Goal: Task Accomplishment & Management: Complete application form

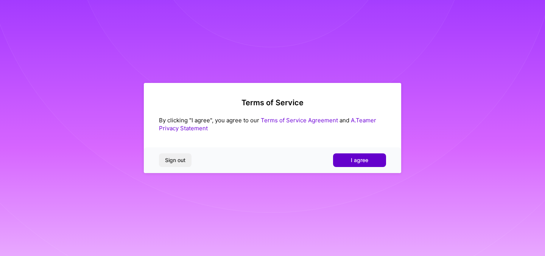
click at [371, 166] on button "I agree" at bounding box center [359, 160] width 53 height 14
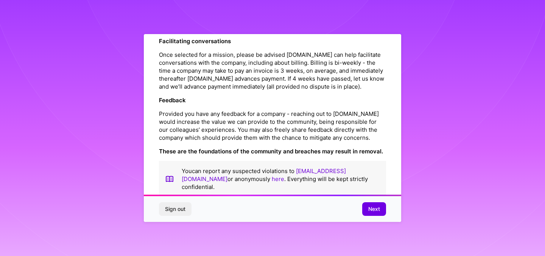
scroll to position [852, 0]
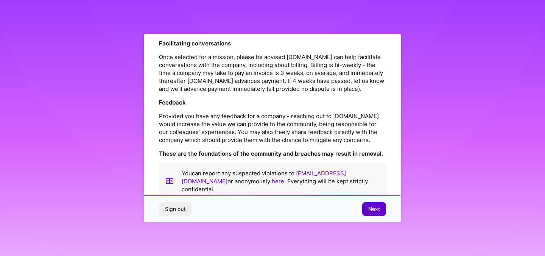
click at [373, 209] on span "Next" at bounding box center [375, 209] width 12 height 8
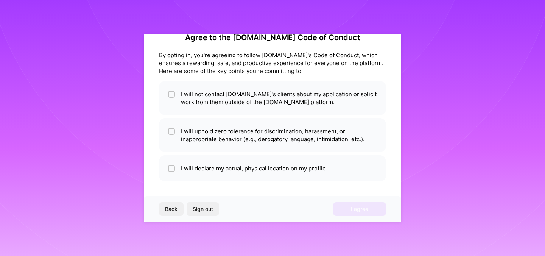
scroll to position [17, 0]
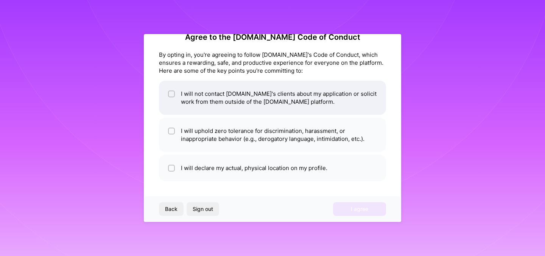
click at [308, 100] on li "I will not contact A.Team's clients about my application or solicit work from t…" at bounding box center [272, 98] width 227 height 34
checkbox input "true"
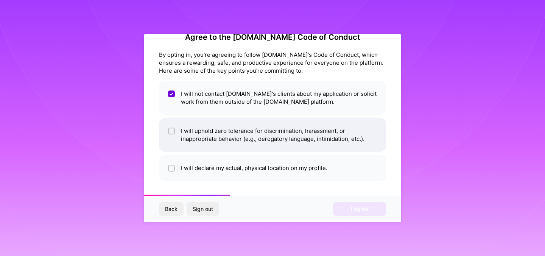
click at [314, 135] on li "I will uphold zero tolerance for discrimination, harassment, or inappropriate b…" at bounding box center [272, 135] width 227 height 34
checkbox input "true"
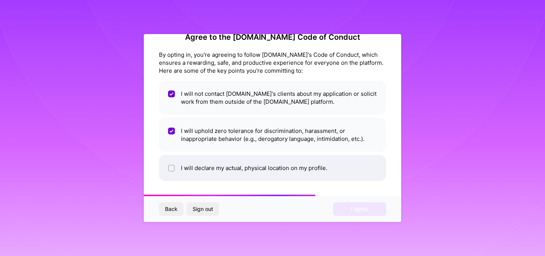
click at [312, 170] on li "I will declare my actual, physical location on my profile." at bounding box center [272, 168] width 227 height 26
checkbox input "true"
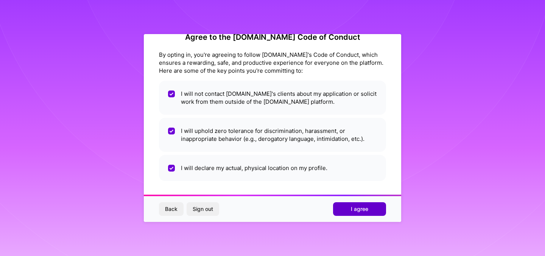
click at [357, 209] on span "I agree" at bounding box center [359, 209] width 17 height 8
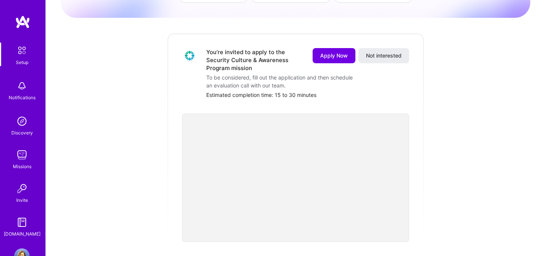
scroll to position [80, 0]
click at [324, 52] on span "Apply Now" at bounding box center [334, 56] width 28 height 8
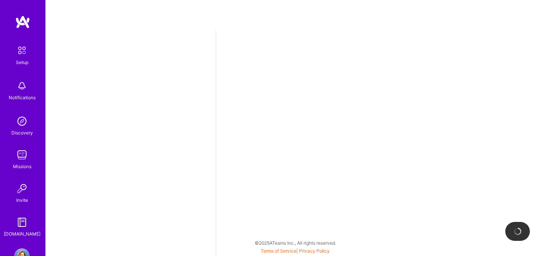
select select "US"
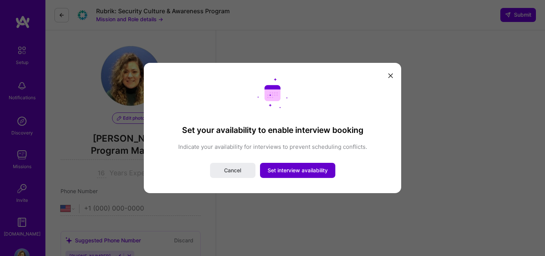
click at [298, 170] on span "Set interview availability" at bounding box center [298, 171] width 60 height 8
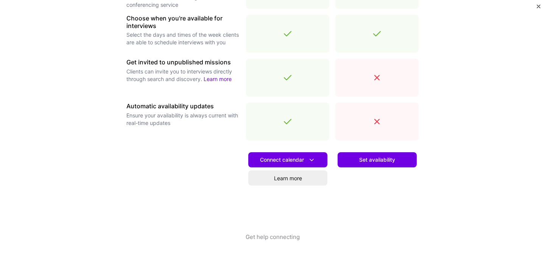
scroll to position [7, 0]
click at [399, 156] on button "Set availability" at bounding box center [377, 159] width 79 height 15
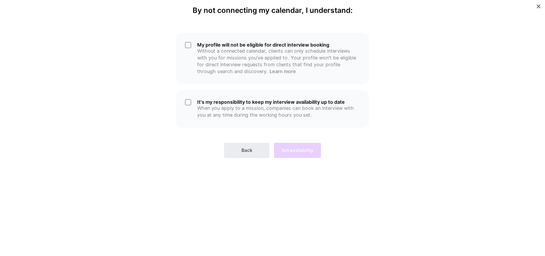
scroll to position [0, 0]
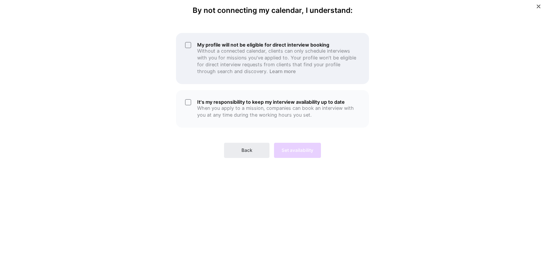
click at [295, 65] on p "Without a connected calendar, clients can only schedule interviews with you for…" at bounding box center [278, 61] width 163 height 27
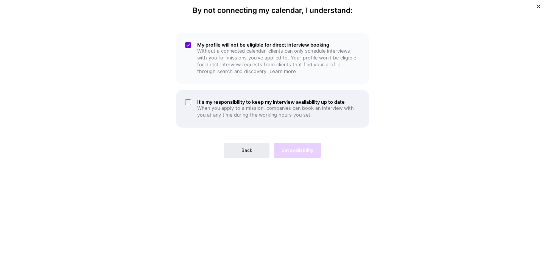
click at [301, 115] on p "When you apply to a mission, companies can book an interview with you at any ti…" at bounding box center [278, 112] width 163 height 14
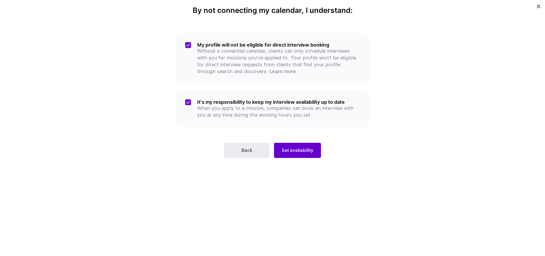
click at [302, 153] on span "Set availability" at bounding box center [298, 150] width 32 height 7
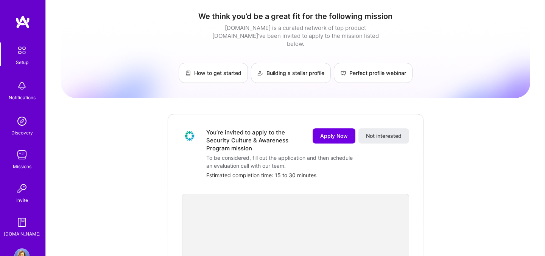
click at [25, 26] on img at bounding box center [22, 22] width 15 height 14
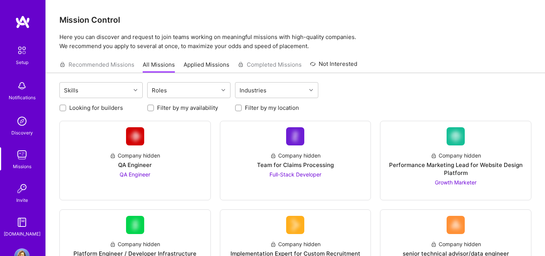
click at [21, 57] on img at bounding box center [22, 50] width 16 height 16
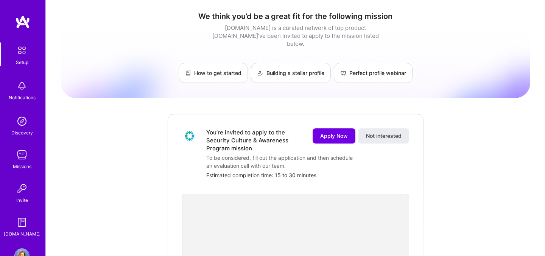
scroll to position [23, 0]
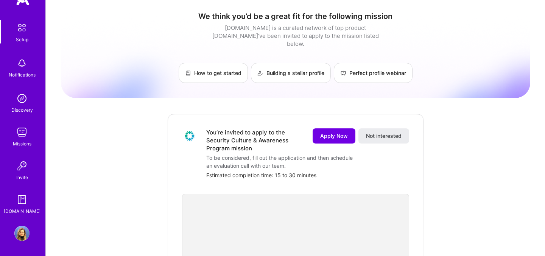
click at [28, 234] on img at bounding box center [21, 233] width 15 height 15
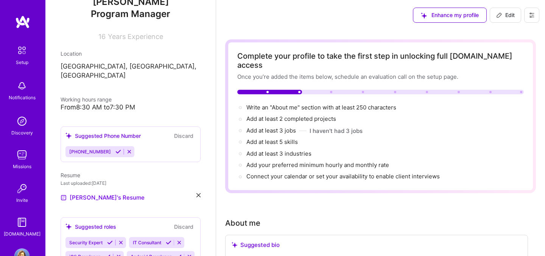
scroll to position [91, 0]
click at [116, 148] on icon at bounding box center [119, 151] width 6 height 6
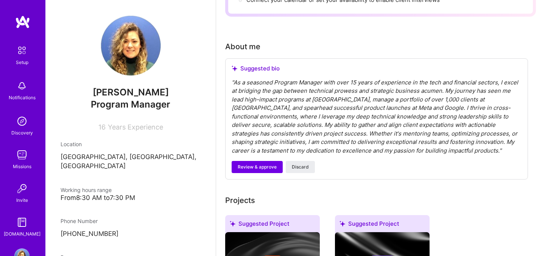
scroll to position [175, 0]
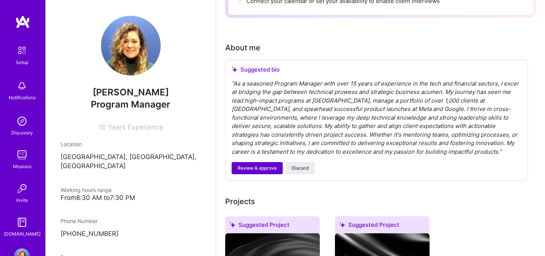
click at [266, 165] on span "Review & approve" at bounding box center [257, 168] width 39 height 7
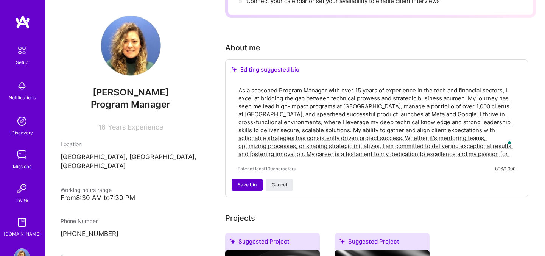
click at [253, 181] on span "Save bio" at bounding box center [247, 184] width 19 height 7
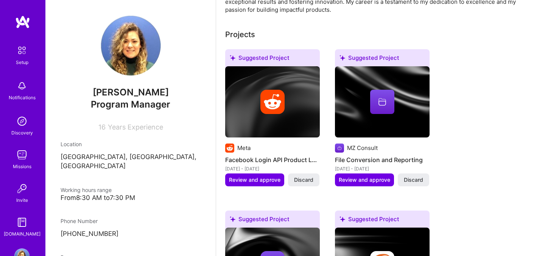
scroll to position [280, 0]
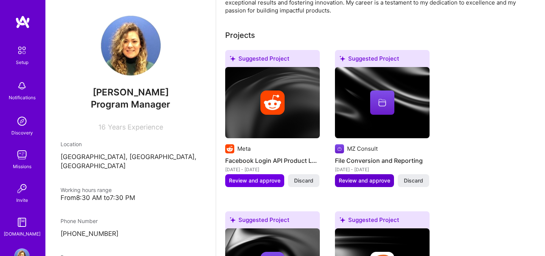
click at [360, 176] on button "Review and approve" at bounding box center [364, 180] width 59 height 13
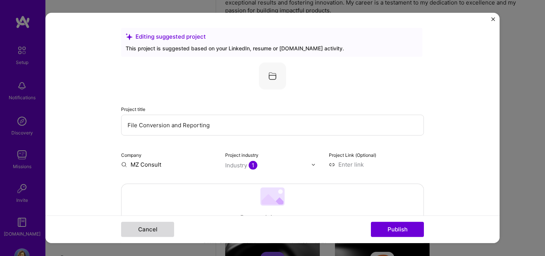
click at [153, 233] on button "Cancel" at bounding box center [147, 229] width 53 height 15
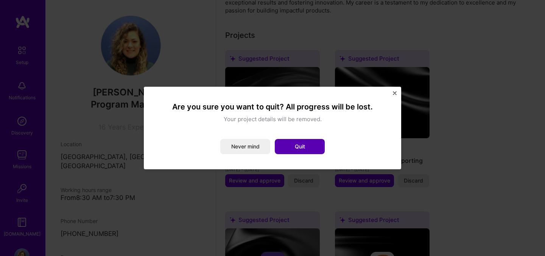
click at [299, 147] on button "Quit" at bounding box center [300, 146] width 50 height 15
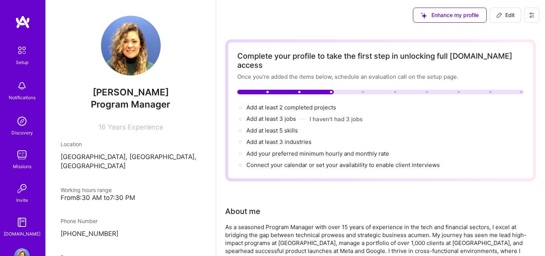
scroll to position [23, 0]
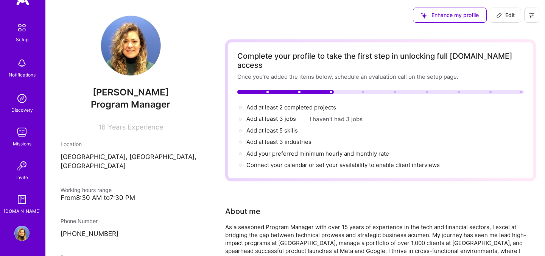
click at [22, 132] on img at bounding box center [21, 132] width 15 height 15
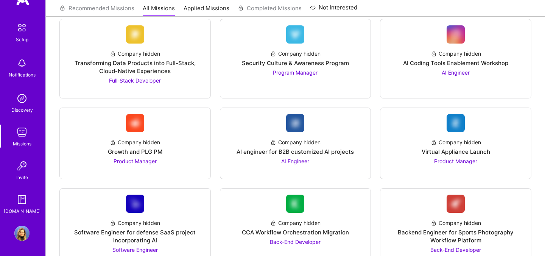
scroll to position [451, 0]
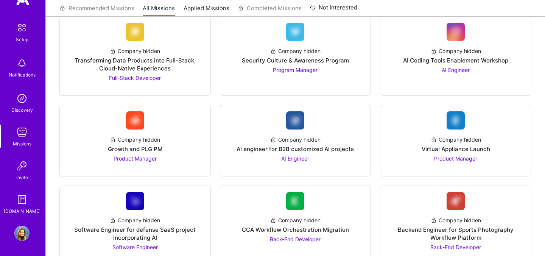
click at [28, 167] on img at bounding box center [21, 165] width 15 height 15
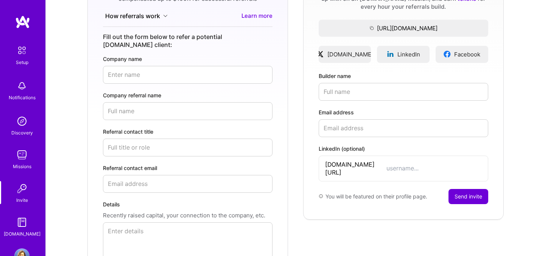
scroll to position [195, 0]
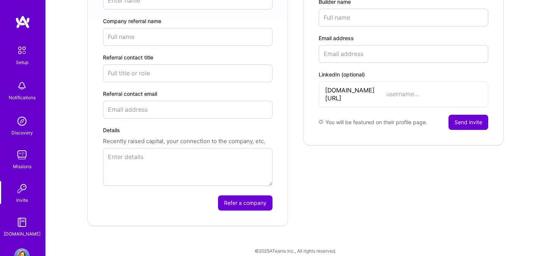
click at [22, 20] on img at bounding box center [22, 22] width 15 height 14
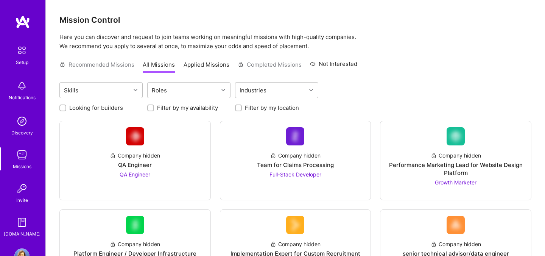
click at [21, 63] on div "Setup" at bounding box center [22, 62] width 12 height 8
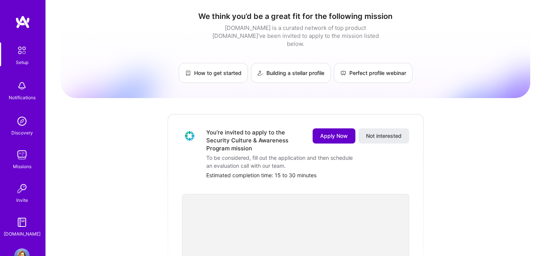
click at [328, 132] on span "Apply Now" at bounding box center [334, 136] width 28 height 8
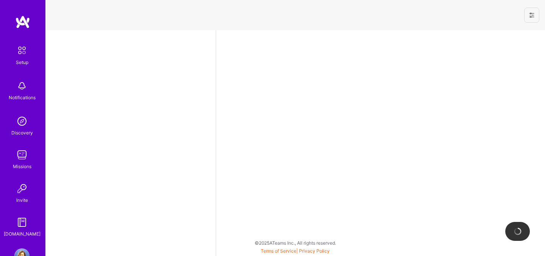
select select "IE"
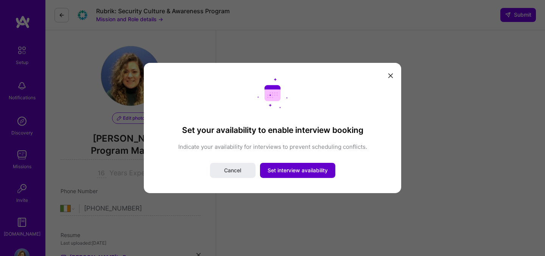
click at [304, 171] on span "Set interview availability" at bounding box center [298, 171] width 60 height 8
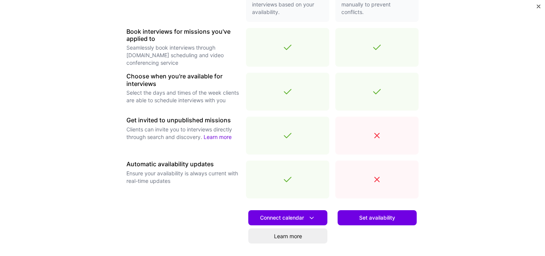
scroll to position [275, 0]
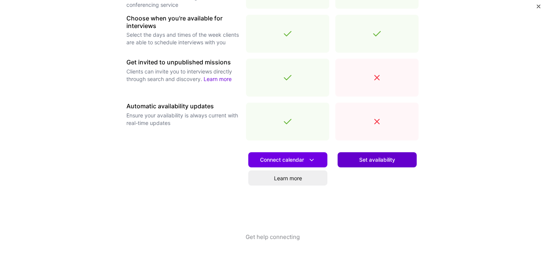
click at [364, 163] on span "Set availability" at bounding box center [377, 160] width 36 height 8
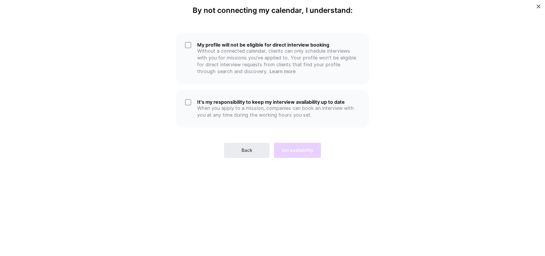
scroll to position [0, 0]
click at [313, 111] on p "When you apply to a mission, companies can book an interview with you at any ti…" at bounding box center [278, 112] width 163 height 14
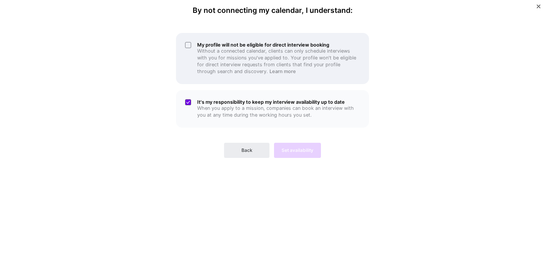
click at [314, 62] on p "Without a connected calendar, clients can only schedule interviews with you for…" at bounding box center [278, 61] width 163 height 27
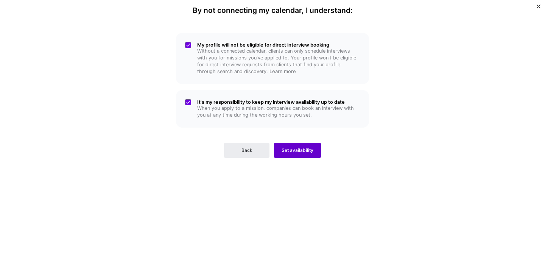
click at [309, 147] on span "Set availability" at bounding box center [298, 150] width 32 height 7
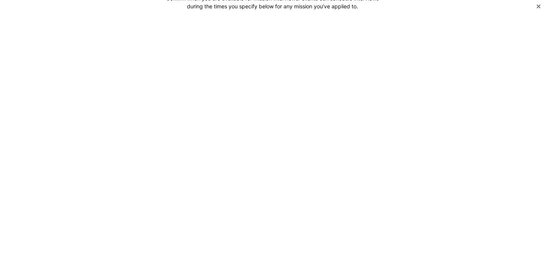
scroll to position [23, 0]
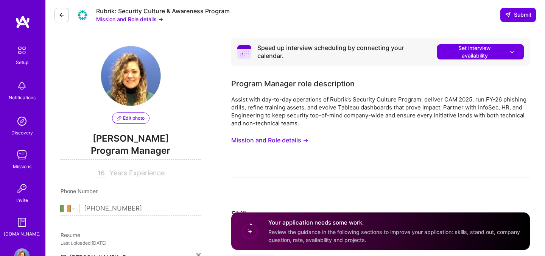
click at [129, 126] on div "Edit photo [PERSON_NAME] Program Manager 16 Years Experience" at bounding box center [131, 111] width 140 height 133
click at [462, 53] on span "Set interview availability" at bounding box center [481, 51] width 72 height 15
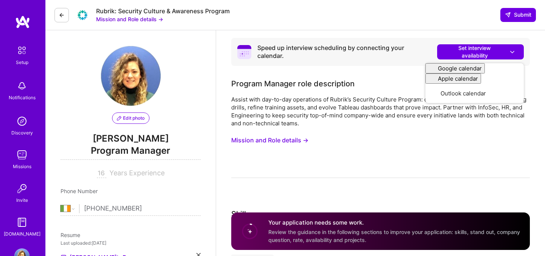
click at [380, 151] on div "Assist with day-to-day operations of Rubrik’s Security Culture Program: deliver…" at bounding box center [380, 136] width 299 height 83
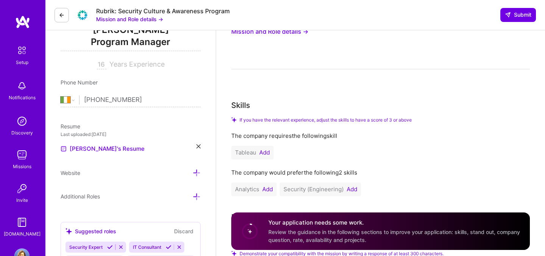
scroll to position [0, 0]
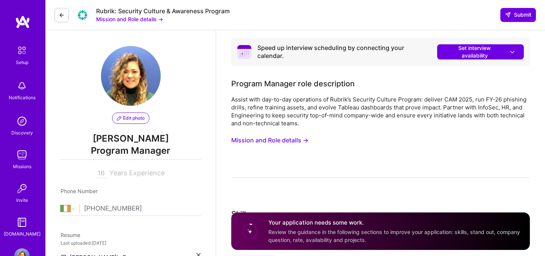
click at [258, 50] on div "Speed up interview scheduling by connecting your calendar." at bounding box center [345, 52] width 174 height 16
click at [149, 20] on button "Mission and Role details →" at bounding box center [129, 19] width 67 height 8
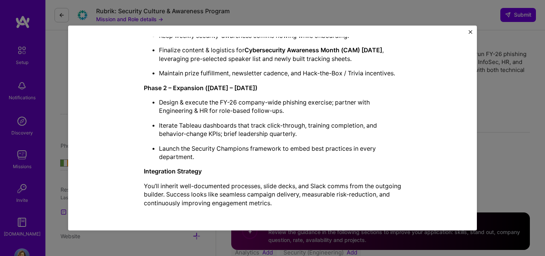
scroll to position [47, 0]
click at [345, 102] on p "Design & execute the FY-26 company-wide phishing exercise; partner with Enginee…" at bounding box center [280, 106] width 242 height 17
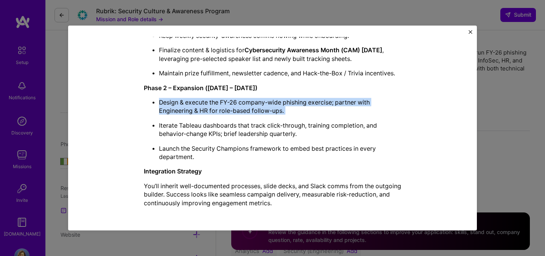
click at [363, 100] on p "Design & execute the FY-26 company-wide phishing exercise; partner with Enginee…" at bounding box center [280, 106] width 242 height 17
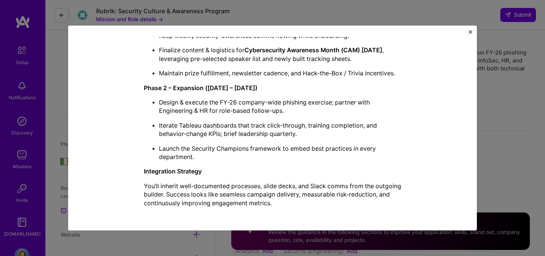
click at [363, 100] on p "Design & execute the FY-26 company-wide phishing exercise; partner with Enginee…" at bounding box center [280, 106] width 242 height 17
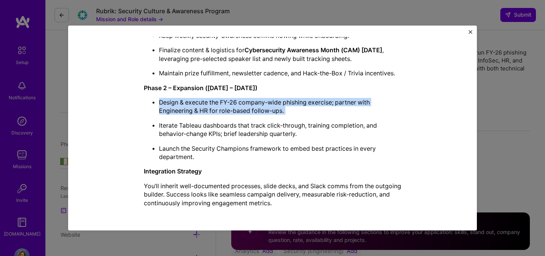
click at [363, 100] on p "Design & execute the FY-26 company-wide phishing exercise; partner with Enginee…" at bounding box center [280, 106] width 242 height 17
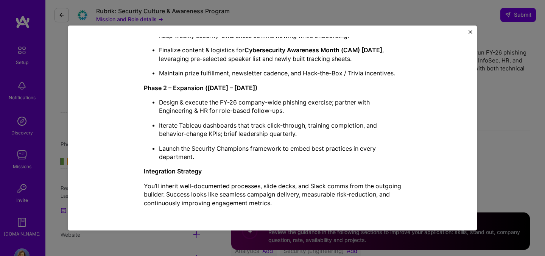
click at [363, 100] on p "Design & execute the FY-26 company-wide phishing exercise; partner with Enginee…" at bounding box center [280, 106] width 242 height 17
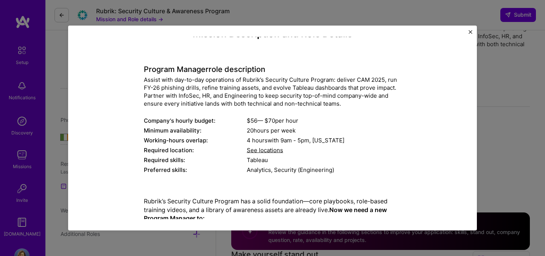
scroll to position [14, 0]
click at [472, 32] on img "Close" at bounding box center [471, 32] width 4 height 4
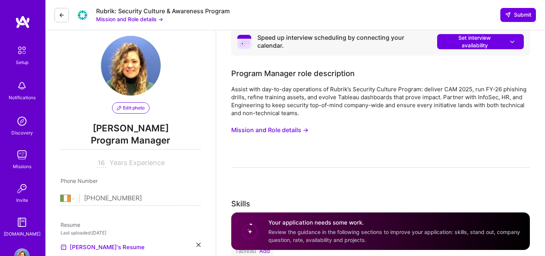
scroll to position [0, 0]
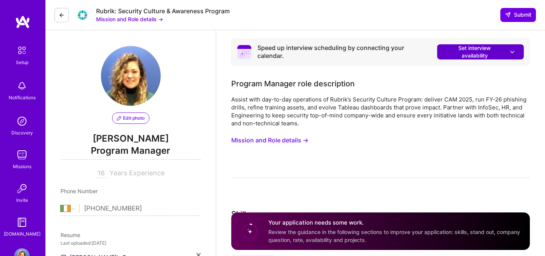
click at [468, 55] on span "Set interview availability" at bounding box center [481, 51] width 72 height 15
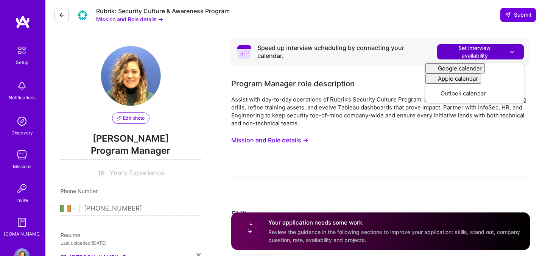
click at [468, 55] on span "Set interview availability" at bounding box center [481, 51] width 72 height 15
click at [414, 55] on div "Speed up interview scheduling by connecting your calendar." at bounding box center [345, 52] width 174 height 16
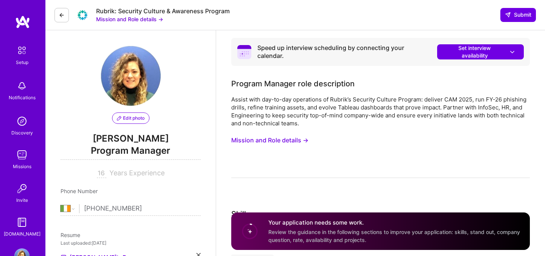
click at [291, 43] on div "Speed up interview scheduling by connecting your calendar. Set interview availa…" at bounding box center [380, 52] width 299 height 28
click at [24, 52] on img at bounding box center [22, 50] width 16 height 16
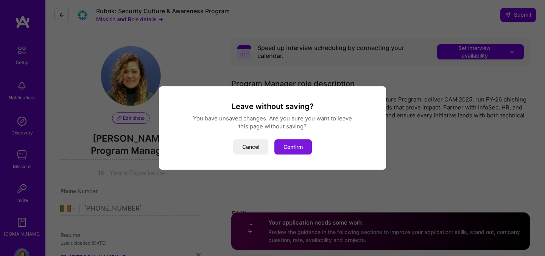
click at [292, 142] on button "Confirm" at bounding box center [293, 146] width 37 height 15
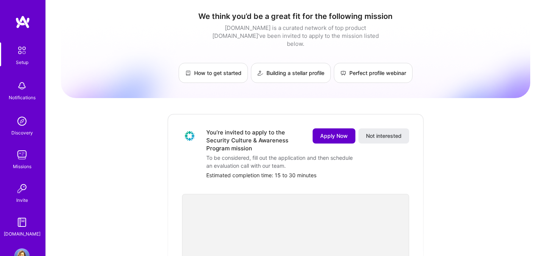
click at [327, 132] on span "Apply Now" at bounding box center [334, 136] width 28 height 8
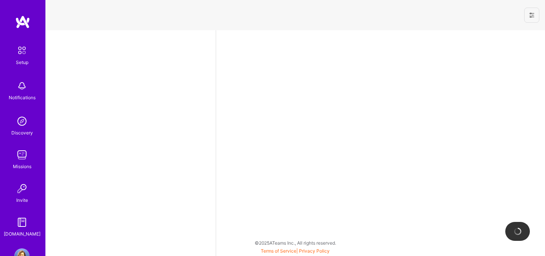
select select "IE"
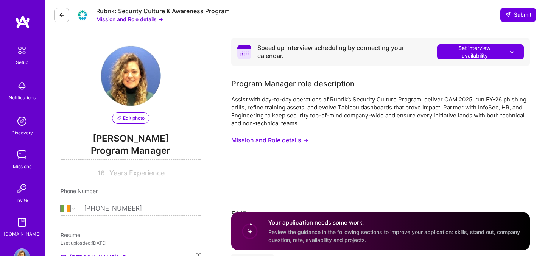
click at [458, 61] on div "Speed up interview scheduling by connecting your calendar. Set interview availa…" at bounding box center [380, 52] width 299 height 28
click at [458, 50] on span "Set interview availability" at bounding box center [481, 51] width 72 height 15
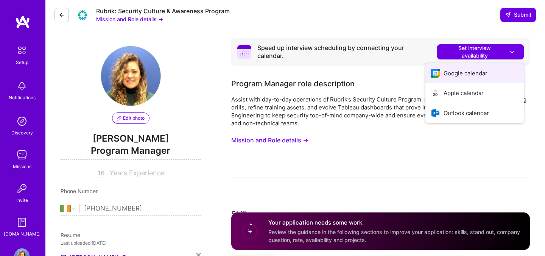
click at [437, 70] on icon "button" at bounding box center [435, 73] width 9 height 9
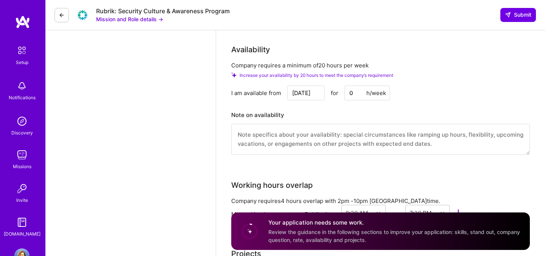
scroll to position [716, 0]
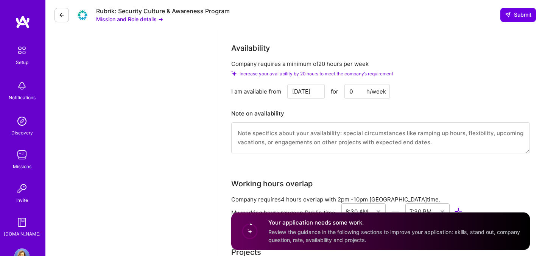
click at [311, 95] on input "[DATE]" at bounding box center [305, 91] width 37 height 15
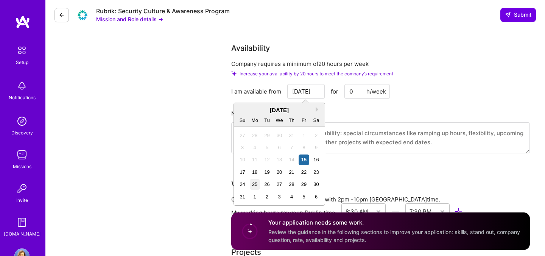
click at [255, 181] on div "25" at bounding box center [255, 184] width 10 height 10
type input "[DATE]"
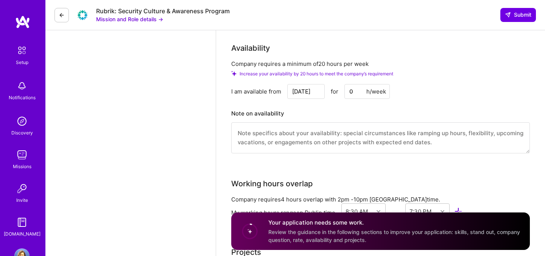
click at [357, 93] on input "0" at bounding box center [367, 91] width 45 height 15
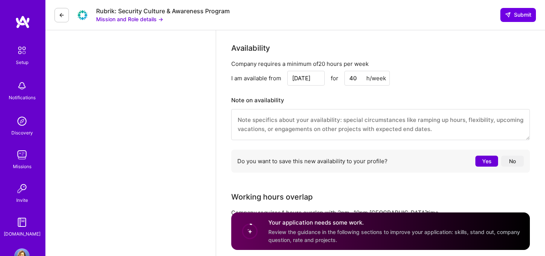
type input "40"
click at [415, 85] on div "I am available from [DATE] for 40 h/week" at bounding box center [380, 78] width 299 height 15
click at [487, 157] on button "Yes" at bounding box center [487, 161] width 23 height 11
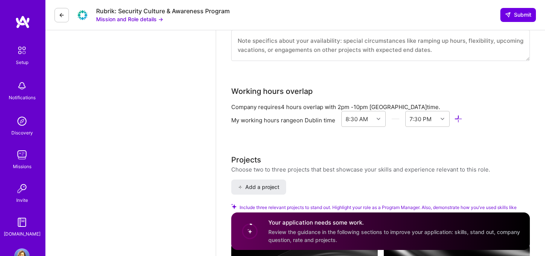
scroll to position [796, 0]
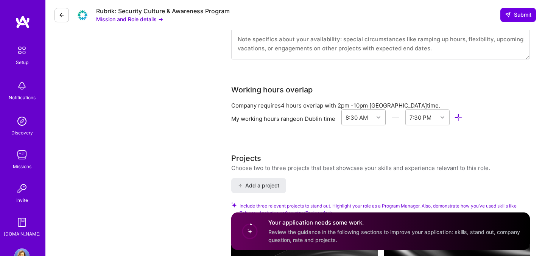
click at [380, 118] on icon at bounding box center [379, 118] width 4 height 4
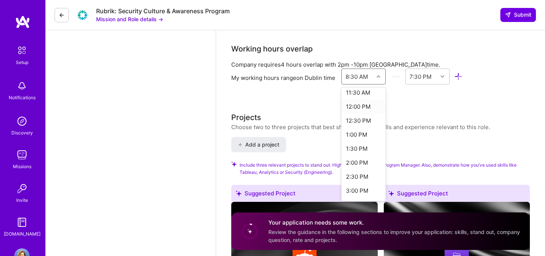
scroll to position [326, 0]
click at [366, 164] on div "2:00 PM" at bounding box center [364, 162] width 44 height 14
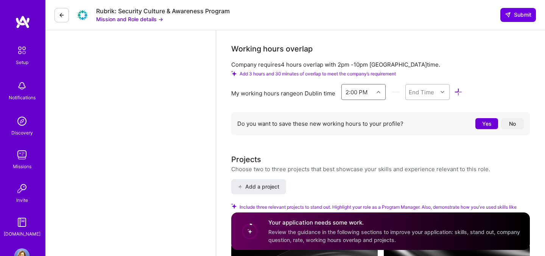
click at [429, 95] on div "End Time" at bounding box center [421, 92] width 25 height 8
click at [432, 187] on div "10:00 PM" at bounding box center [428, 188] width 44 height 14
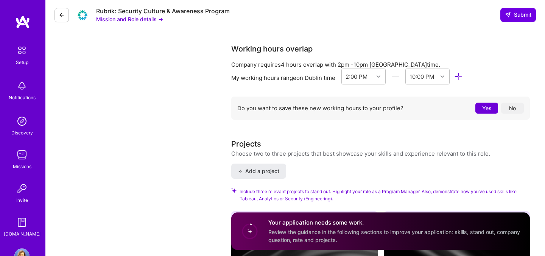
click at [485, 107] on button "Yes" at bounding box center [487, 108] width 23 height 11
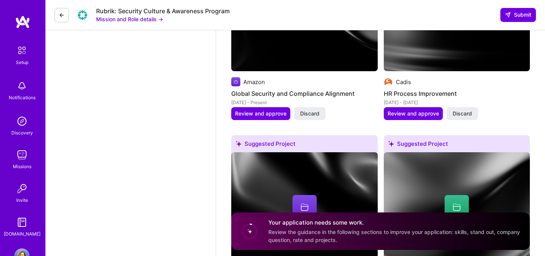
scroll to position [1270, 0]
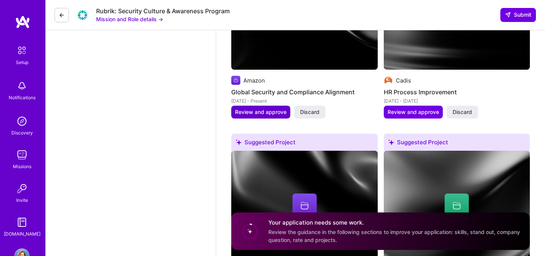
click at [273, 114] on span "Review and approve" at bounding box center [261, 112] width 52 height 8
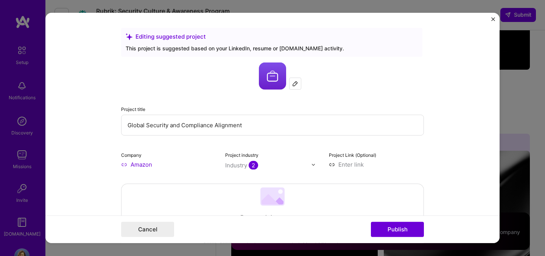
click at [260, 128] on input "Global Security and Compliance Alignment" at bounding box center [272, 125] width 303 height 21
type input "T"
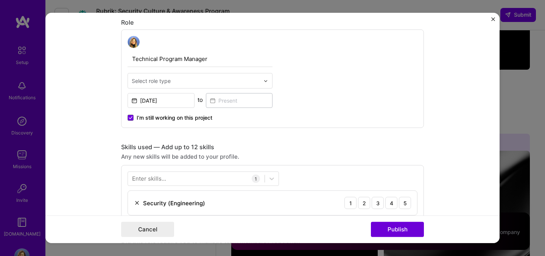
scroll to position [253, 0]
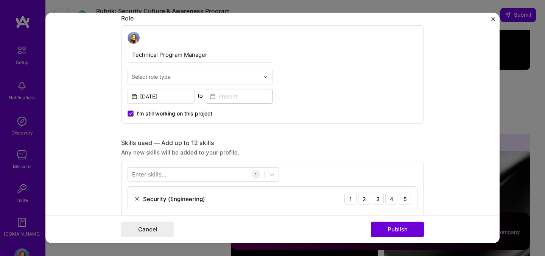
type input "Security Program Manager"
click at [265, 77] on img at bounding box center [266, 76] width 5 height 5
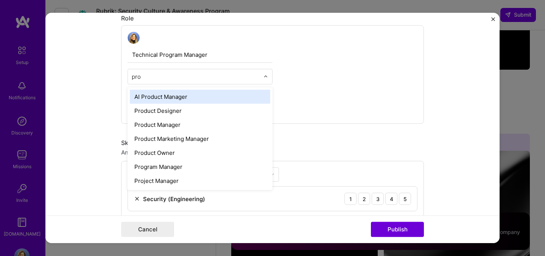
type input "prog"
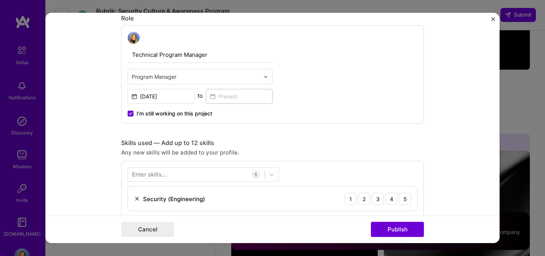
scroll to position [240, 0]
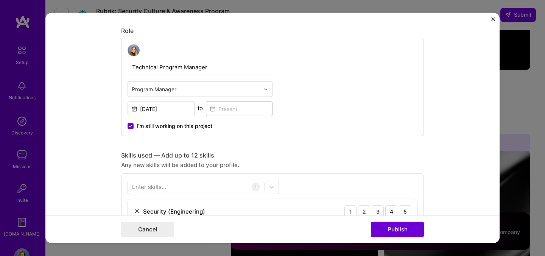
click at [133, 125] on span at bounding box center [131, 126] width 6 height 6
click at [0, 0] on input "I’m still working on this project" at bounding box center [0, 0] width 0 height 0
click at [240, 112] on input at bounding box center [239, 109] width 67 height 15
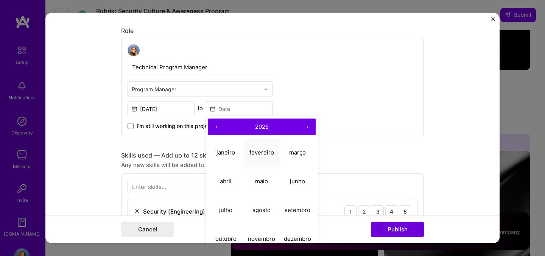
click at [272, 152] on abbr "fevereiro" at bounding box center [262, 151] width 25 height 7
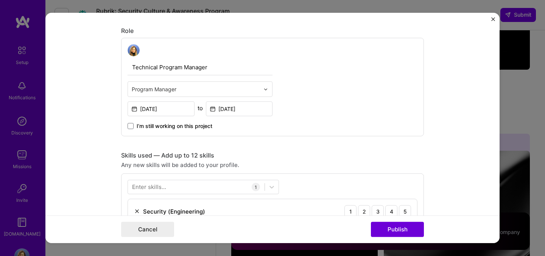
click at [305, 109] on div "Technical Program Manager Program Manager [DATE] to [DATE] I’m still working on…" at bounding box center [272, 87] width 303 height 98
click at [258, 108] on input "[DATE]" at bounding box center [239, 109] width 67 height 15
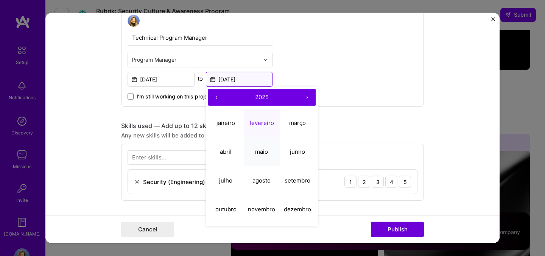
scroll to position [271, 0]
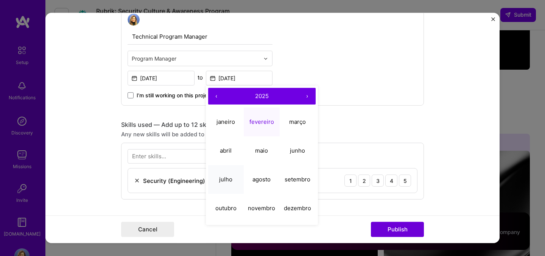
click at [231, 177] on abbr "julho" at bounding box center [225, 178] width 13 height 7
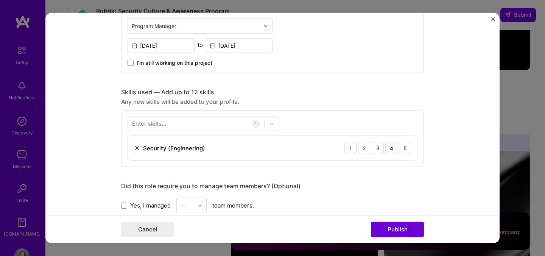
scroll to position [303, 0]
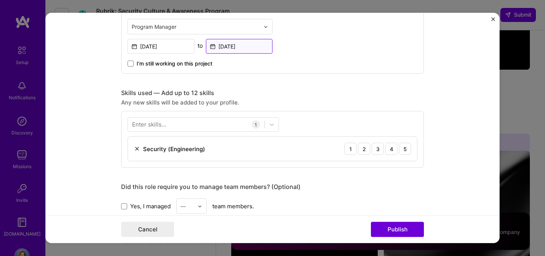
click at [264, 46] on input "[DATE]" at bounding box center [239, 46] width 67 height 15
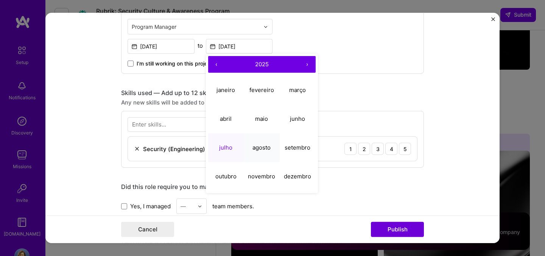
click at [265, 140] on button "agosto" at bounding box center [262, 147] width 36 height 29
type input "[DATE]"
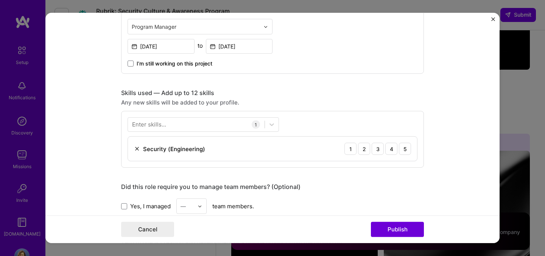
click at [309, 49] on div "Technical Program Manager Program Manager [DATE] to [DATE] I’m still working on…" at bounding box center [272, 24] width 303 height 98
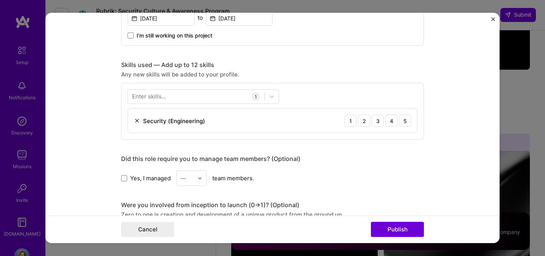
scroll to position [334, 0]
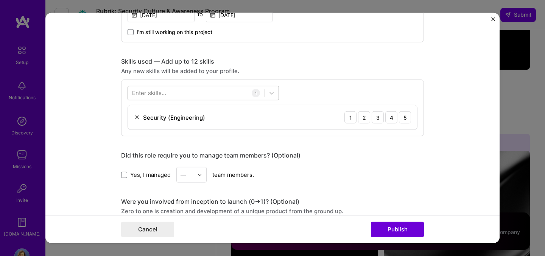
click at [234, 91] on div at bounding box center [196, 93] width 137 height 12
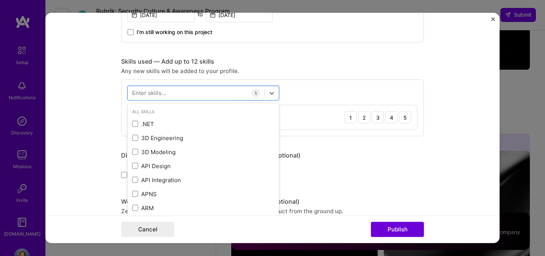
click at [292, 55] on div "Editing suggested project This project is suggested based on your LinkedIn, res…" at bounding box center [272, 138] width 303 height 889
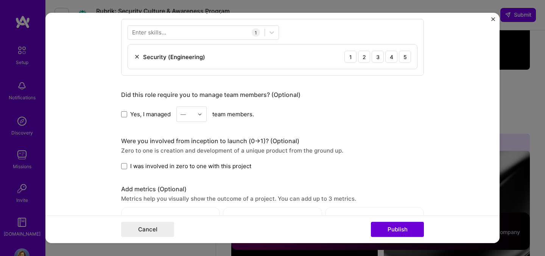
scroll to position [399, 0]
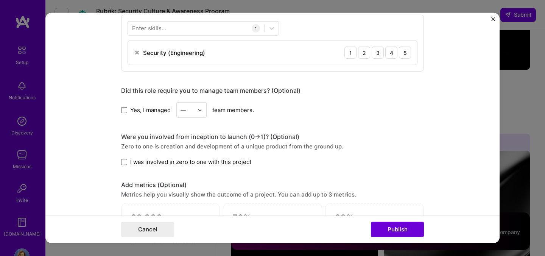
click at [124, 111] on span at bounding box center [124, 110] width 6 height 6
click at [0, 0] on input "Yes, I managed" at bounding box center [0, 0] width 0 height 0
click at [198, 113] on div at bounding box center [202, 110] width 9 height 15
click at [197, 169] on div "4" at bounding box center [192, 172] width 26 height 14
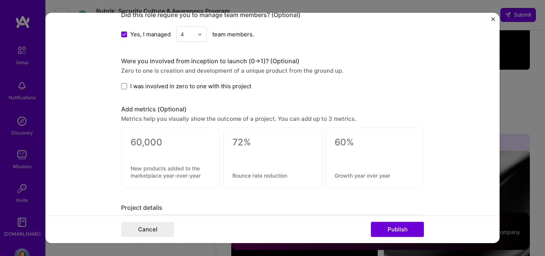
scroll to position [475, 0]
click at [156, 83] on span "I was involved in zero to one with this project" at bounding box center [190, 86] width 121 height 8
click at [0, 0] on input "I was involved in zero to one with this project" at bounding box center [0, 0] width 0 height 0
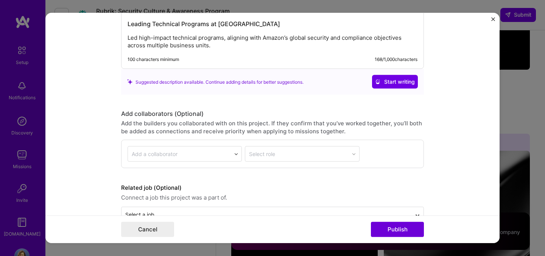
scroll to position [716, 0]
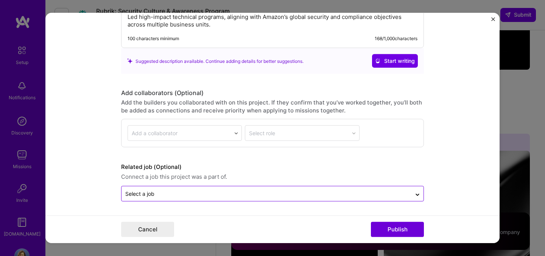
click at [270, 197] on input "text" at bounding box center [266, 194] width 283 height 8
click at [450, 195] on form "Editing suggested project This project is suggested based on your LinkedIn, res…" at bounding box center [272, 128] width 455 height 230
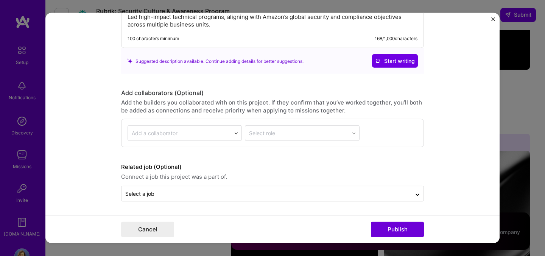
click at [450, 195] on form "Editing suggested project This project is suggested based on your LinkedIn, res…" at bounding box center [272, 128] width 455 height 230
click at [433, 151] on form "Editing suggested project This project is suggested based on your LinkedIn, res…" at bounding box center [272, 128] width 455 height 230
click at [404, 229] on button "Publish" at bounding box center [397, 229] width 53 height 15
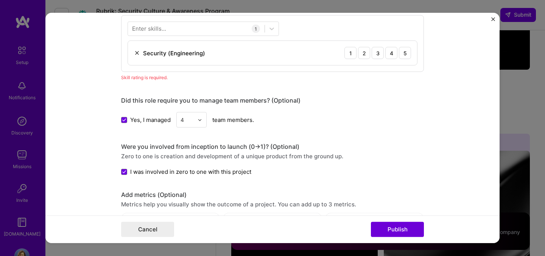
scroll to position [379, 0]
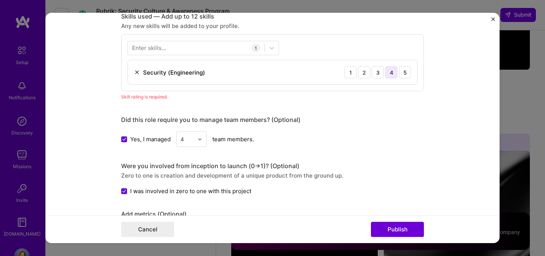
click at [393, 72] on div "4" at bounding box center [392, 72] width 12 height 12
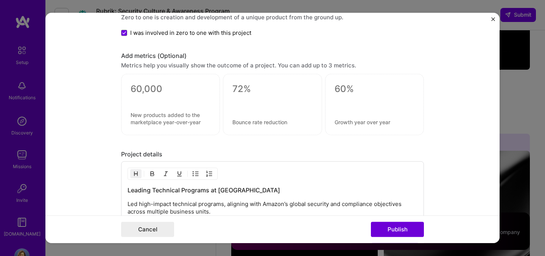
scroll to position [563, 0]
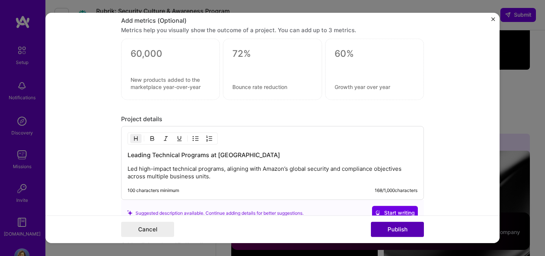
click at [403, 229] on button "Publish" at bounding box center [397, 229] width 53 height 15
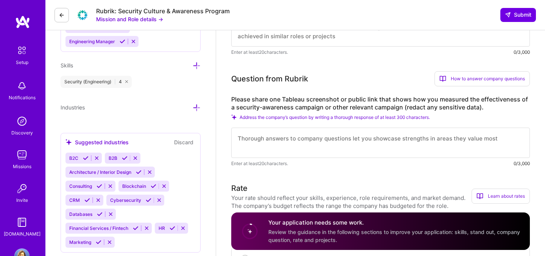
scroll to position [355, 0]
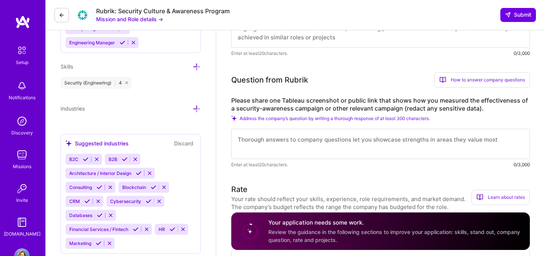
click at [146, 202] on icon at bounding box center [149, 201] width 6 height 6
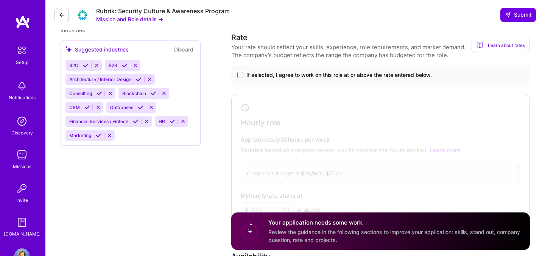
scroll to position [278, 0]
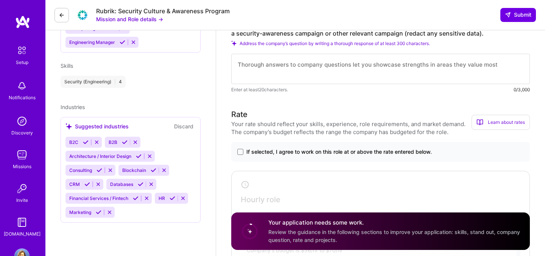
click at [133, 197] on icon at bounding box center [136, 198] width 6 height 6
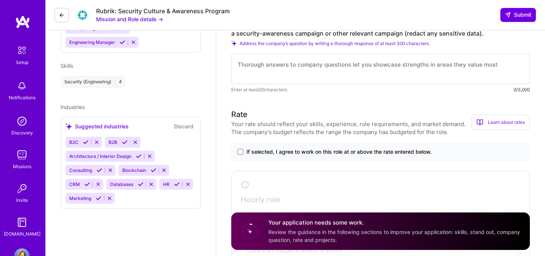
click at [139, 184] on icon at bounding box center [141, 184] width 6 height 6
click at [97, 169] on icon at bounding box center [100, 170] width 6 height 6
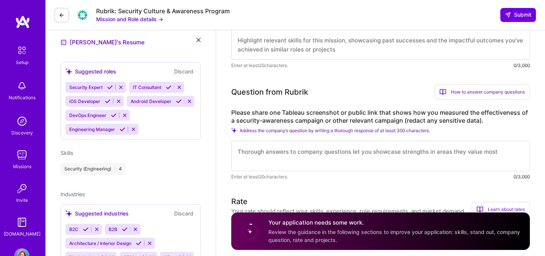
scroll to position [191, 0]
click at [169, 86] on icon at bounding box center [169, 88] width 6 height 6
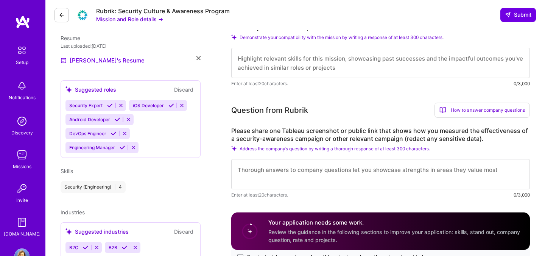
scroll to position [174, 0]
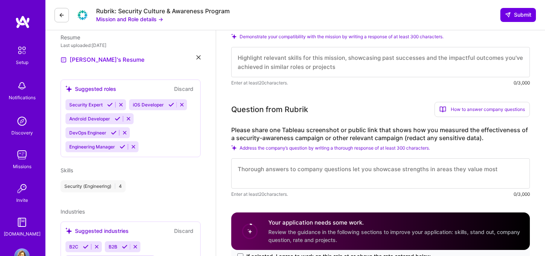
click at [107, 104] on icon at bounding box center [110, 105] width 6 height 6
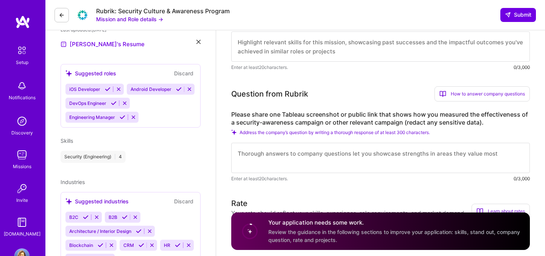
scroll to position [197, 0]
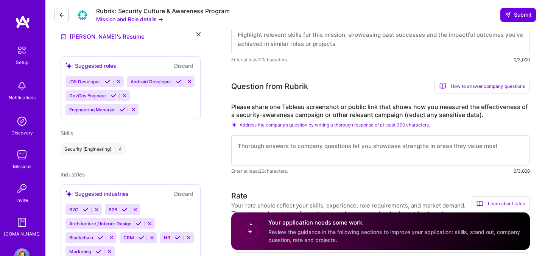
click at [120, 109] on icon at bounding box center [123, 110] width 6 height 6
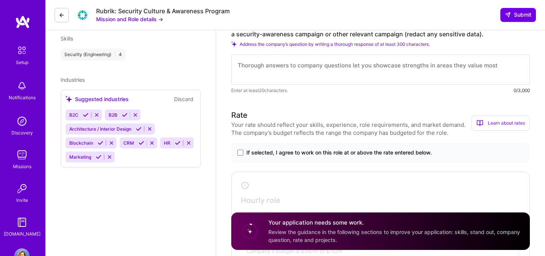
scroll to position [280, 0]
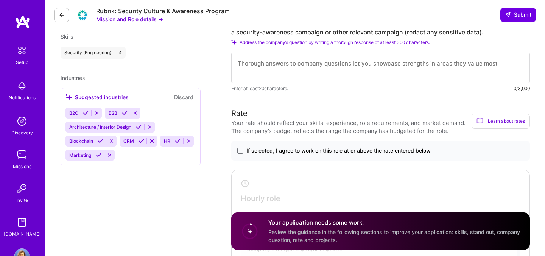
click at [140, 140] on icon at bounding box center [142, 141] width 6 height 6
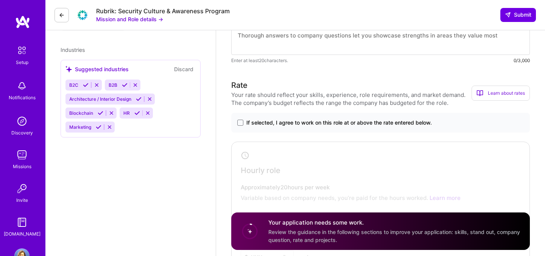
scroll to position [306, 0]
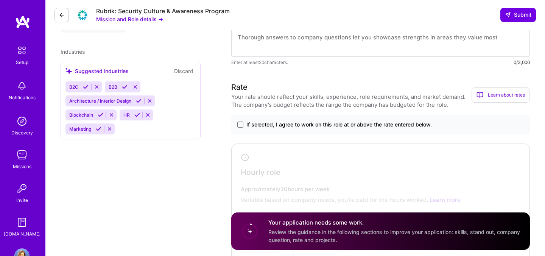
click at [292, 121] on span "If selected, I agree to work on this role at or above the rate entered below." at bounding box center [340, 125] width 186 height 8
click at [0, 0] on input "If selected, I agree to work on this role at or above the rate entered below." at bounding box center [0, 0] width 0 height 0
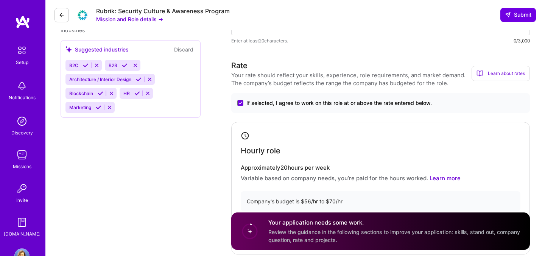
scroll to position [328, 0]
click at [442, 177] on link "Learn more" at bounding box center [445, 177] width 31 height 7
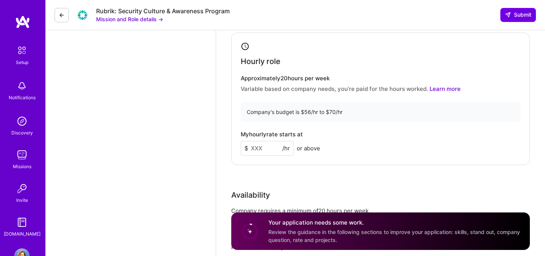
scroll to position [416, 0]
click at [271, 145] on input at bounding box center [267, 148] width 53 height 15
type input "65"
click at [381, 148] on div "My hourly rate starts at $ 65 /hr or above" at bounding box center [381, 143] width 280 height 25
click at [373, 135] on div "My hourly rate starts at $ 65 /hr or above" at bounding box center [381, 143] width 280 height 25
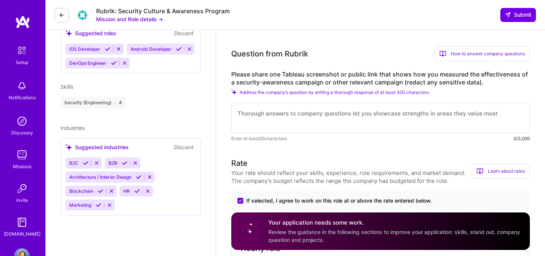
scroll to position [230, 0]
click at [380, 116] on textarea at bounding box center [380, 117] width 299 height 30
click at [381, 106] on textarea "To enrich screen reader interactions, please activate Accessibility in Grammarl…" at bounding box center [380, 117] width 299 height 30
click at [335, 116] on textarea "To enrich screen reader interactions, please activate Accessibility in Grammarl…" at bounding box center [380, 117] width 299 height 30
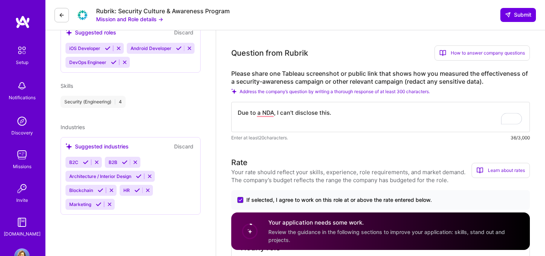
click at [276, 126] on textarea "Due to a NDA, I can't disclose this." at bounding box center [380, 117] width 299 height 30
click at [379, 116] on textarea "Due to an NDA, I can't disclose this." at bounding box center [380, 117] width 299 height 30
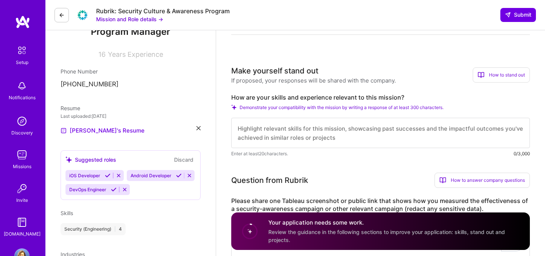
scroll to position [104, 0]
type textarea "Due to an NDA, I can't disclose this."
click at [364, 132] on textarea at bounding box center [380, 132] width 299 height 30
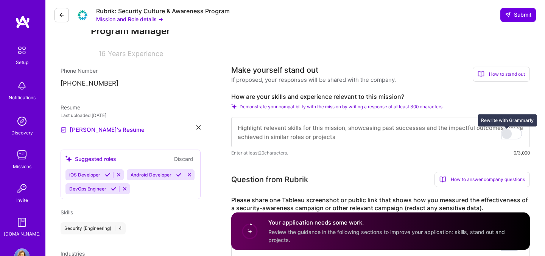
click at [506, 134] on div "Rewrite with Grammarly" at bounding box center [507, 134] width 8 height 9
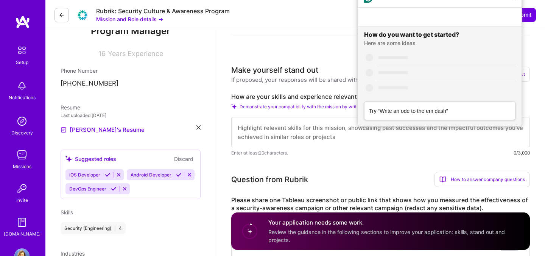
scroll to position [0, 0]
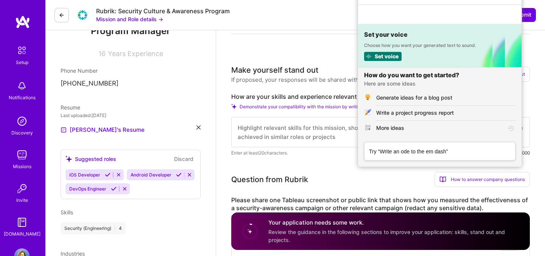
click at [303, 104] on span "Demonstrate your compatibility with the mission by writing a response of at lea…" at bounding box center [342, 107] width 204 height 6
click at [292, 95] on label "How are your skills and experience relevant to this mission?" at bounding box center [380, 97] width 299 height 8
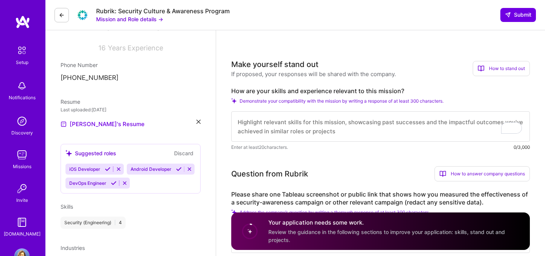
scroll to position [110, 0]
click at [355, 89] on label "How are your skills and experience relevant to this mission?" at bounding box center [380, 90] width 299 height 8
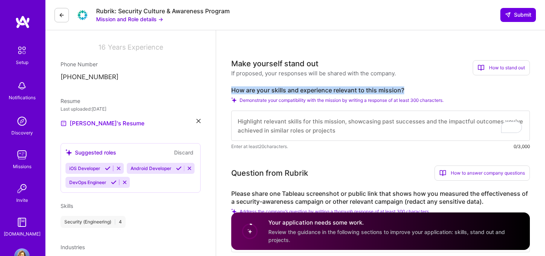
click at [402, 87] on label "How are your skills and experience relevant to this mission?" at bounding box center [380, 90] width 299 height 8
click at [450, 100] on div "Demonstrate your compatibility with the mission by writing a response of at lea…" at bounding box center [380, 100] width 299 height 6
click at [419, 102] on span "Demonstrate your compatibility with the mission by writing a response of at lea…" at bounding box center [342, 100] width 204 height 6
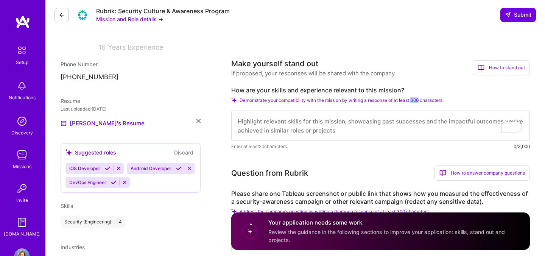
click at [419, 102] on span "Demonstrate your compatibility with the mission by writing a response of at lea…" at bounding box center [342, 100] width 204 height 6
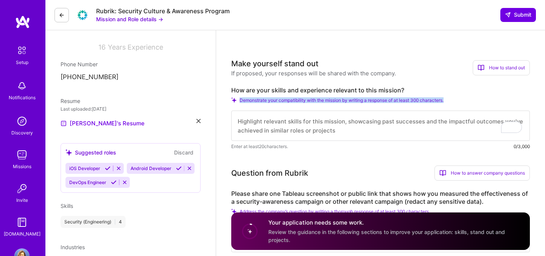
click at [419, 102] on span "Demonstrate your compatibility with the mission by writing a response of at lea…" at bounding box center [342, 100] width 204 height 6
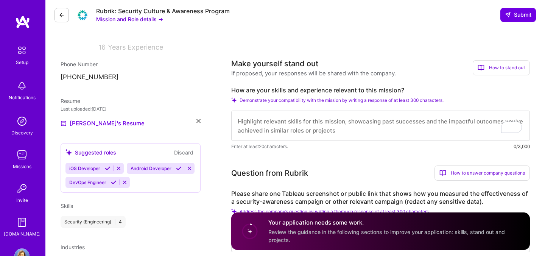
click at [234, 100] on icon at bounding box center [233, 99] width 5 height 5
click at [411, 125] on textarea "To enrich screen reader interactions, please activate Accessibility in Grammarl…" at bounding box center [380, 126] width 299 height 30
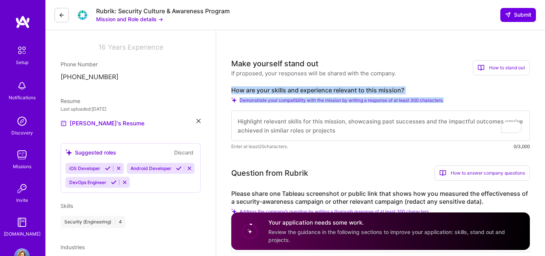
drag, startPoint x: 456, startPoint y: 100, endPoint x: 233, endPoint y: 87, distance: 223.5
click at [233, 87] on div "How are your skills and experience relevant to this mission? Demonstrate your c…" at bounding box center [380, 118] width 299 height 64
copy div "How are your skills and experience relevant to this mission? Demonstrate your c…"
click at [292, 126] on textarea "To enrich screen reader interactions, please activate Accessibility in Grammarl…" at bounding box center [380, 126] width 299 height 30
